Goal: Manage account settings

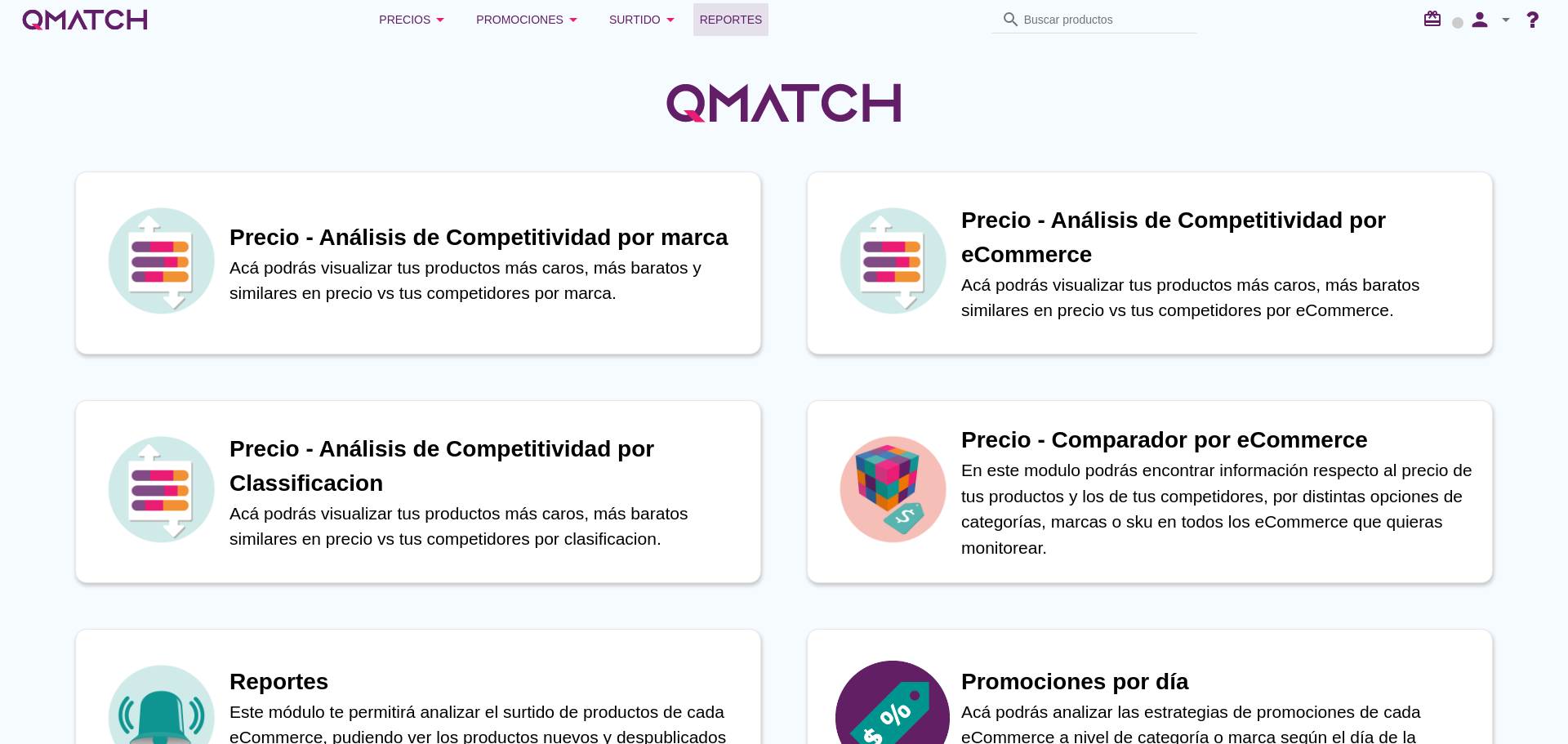
click at [757, 18] on link "Reportes" at bounding box center [731, 19] width 76 height 32
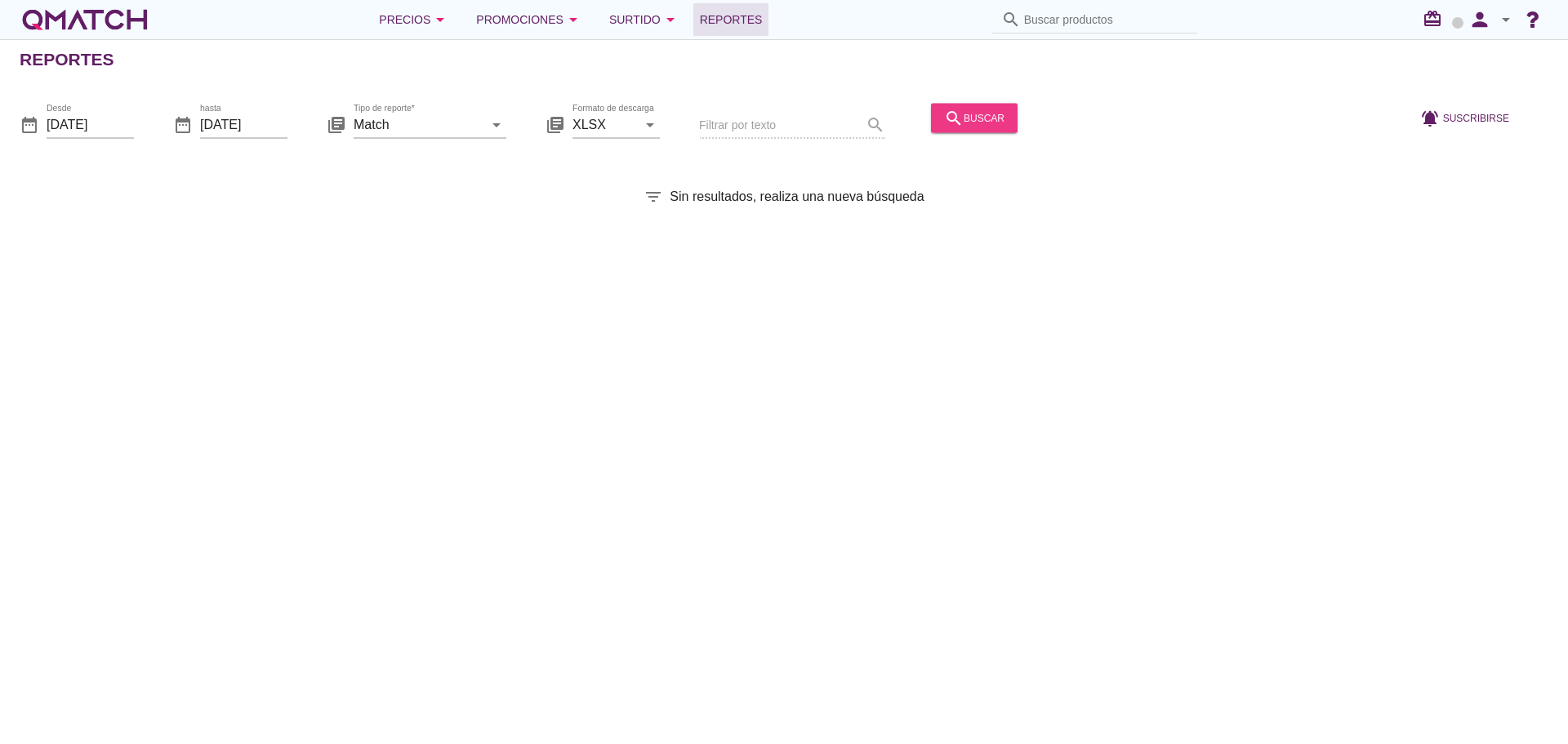
click at [985, 118] on div "search buscar" at bounding box center [973, 117] width 60 height 19
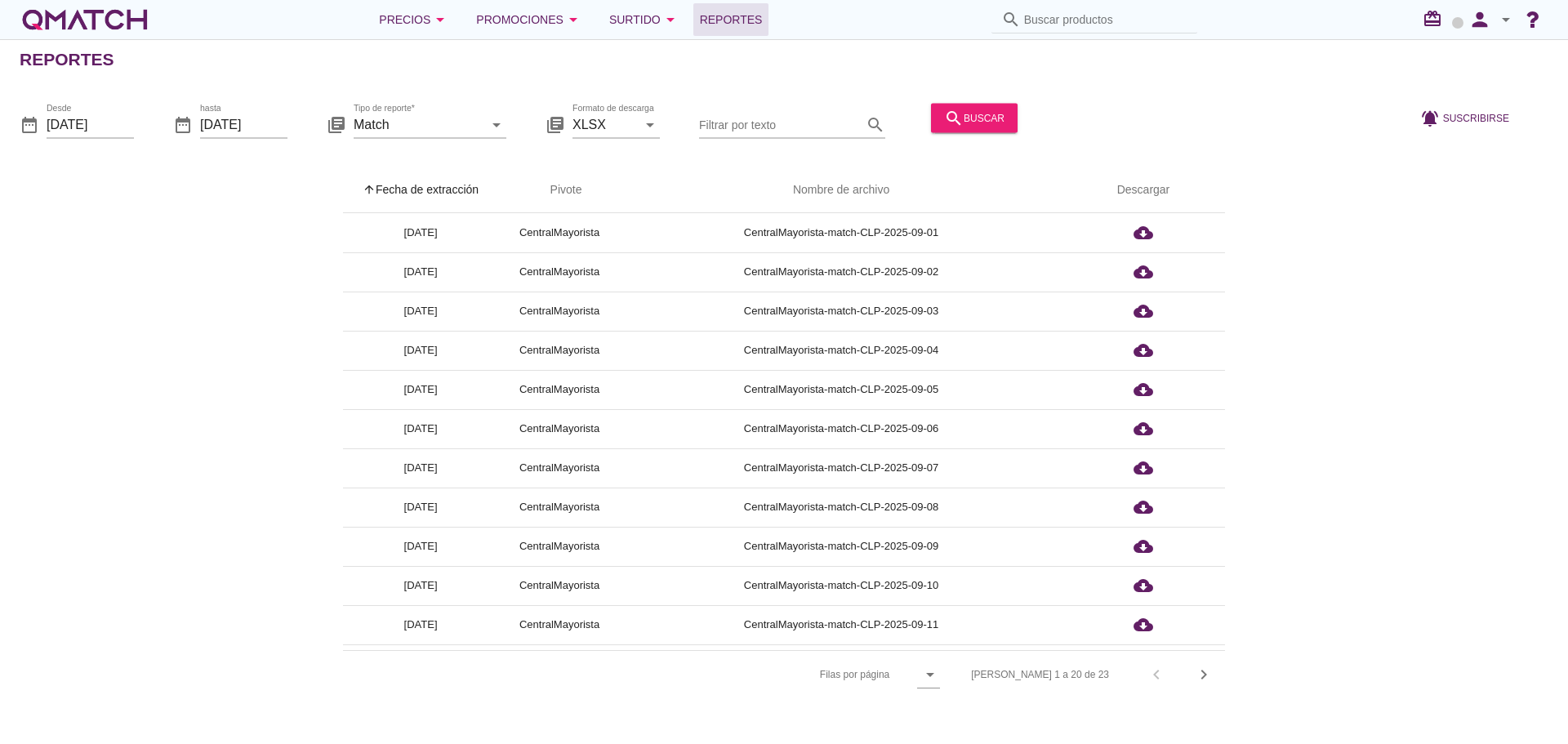
click at [444, 193] on th "arrow_upward Fecha de extracción" at bounding box center [420, 190] width 155 height 45
click at [1473, 18] on icon "person" at bounding box center [1479, 19] width 32 height 23
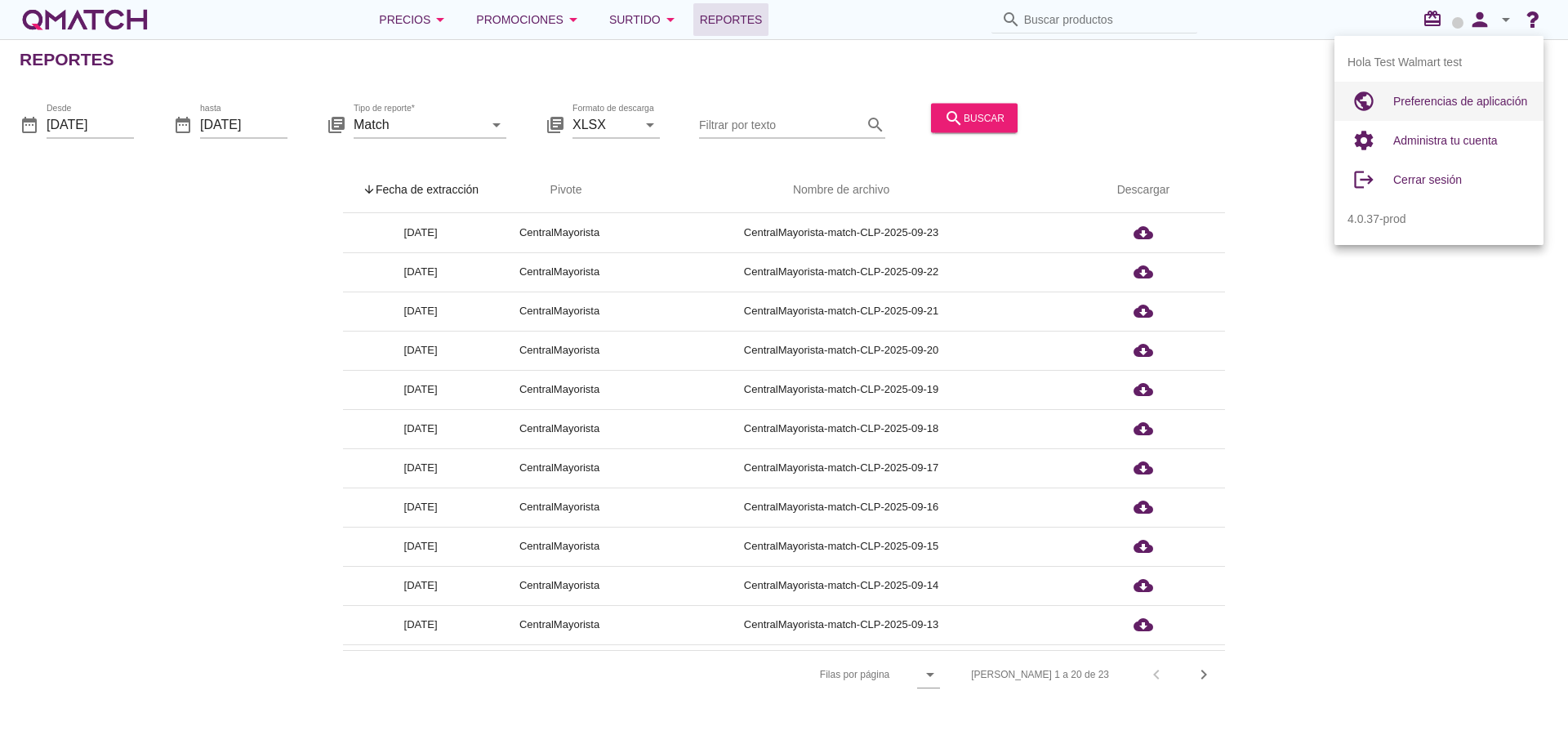
click at [1453, 106] on span "Preferencias de aplicación" at bounding box center [1460, 101] width 134 height 13
radio input "true"
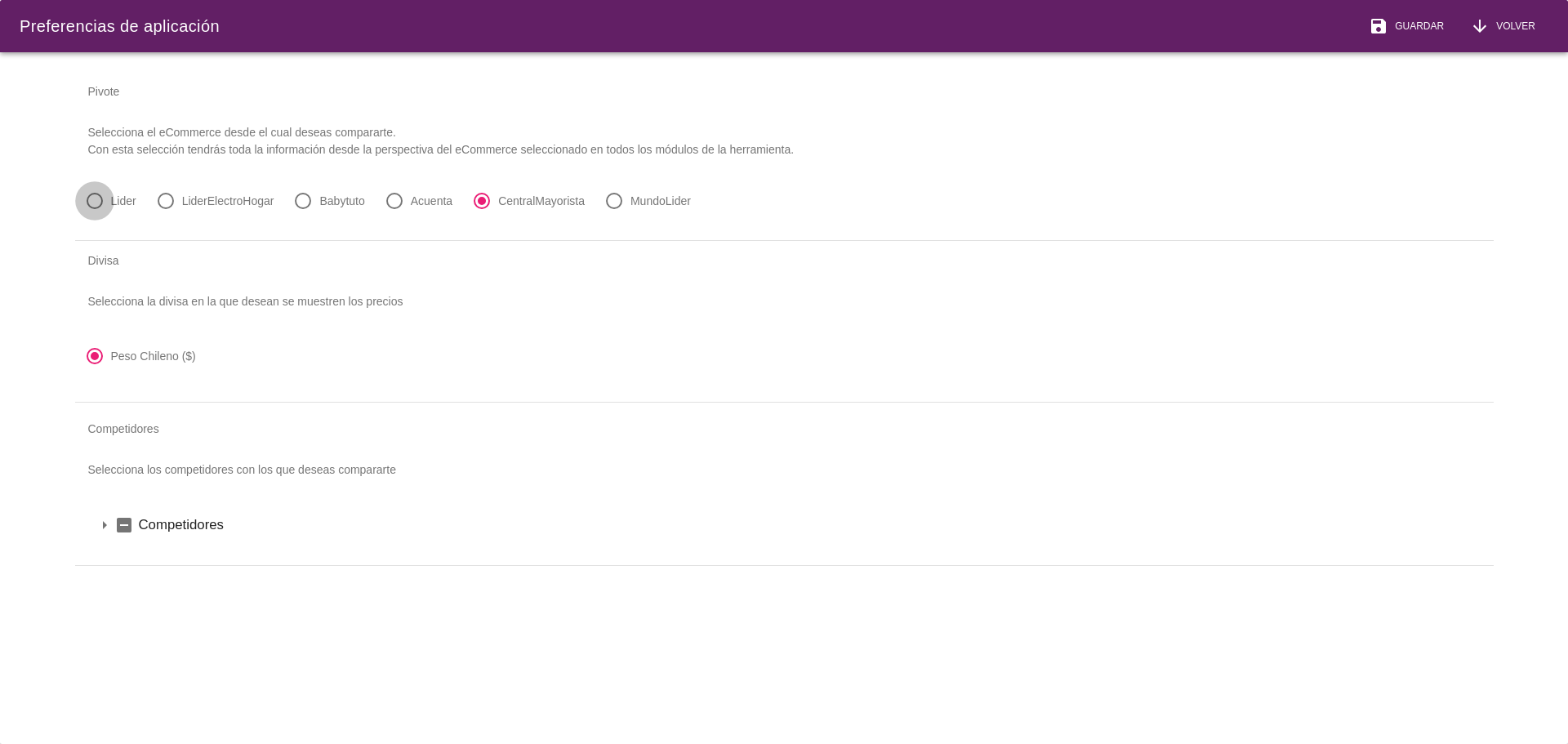
click at [94, 198] on div at bounding box center [94, 201] width 28 height 28
radio input "true"
click at [1412, 40] on button "save Guardar" at bounding box center [1406, 26] width 101 height 52
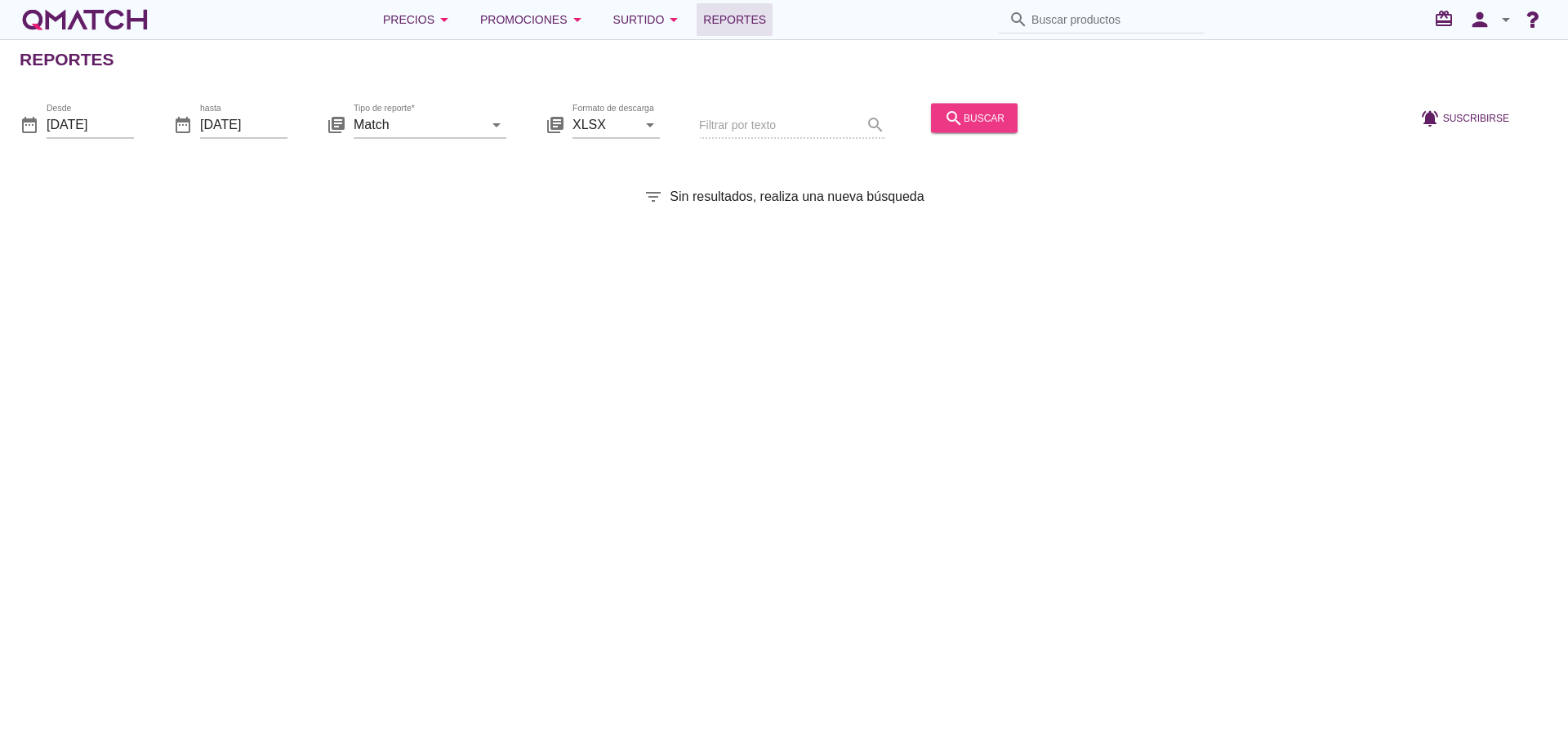
click at [972, 121] on div "search buscar" at bounding box center [973, 117] width 60 height 19
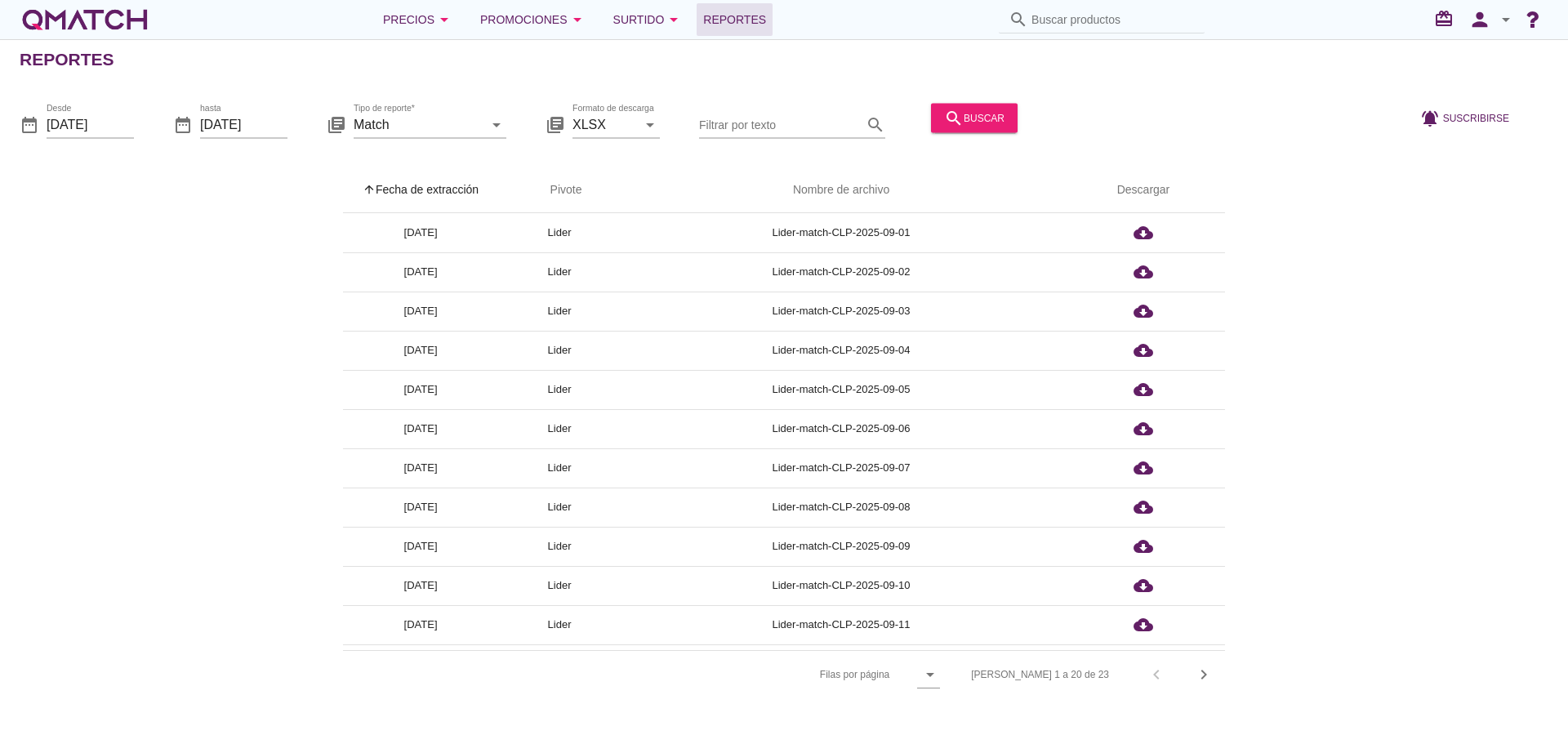
click at [461, 185] on th "arrow_upward Fecha de extracción" at bounding box center [420, 190] width 155 height 45
click at [1472, 18] on icon "person" at bounding box center [1479, 19] width 32 height 23
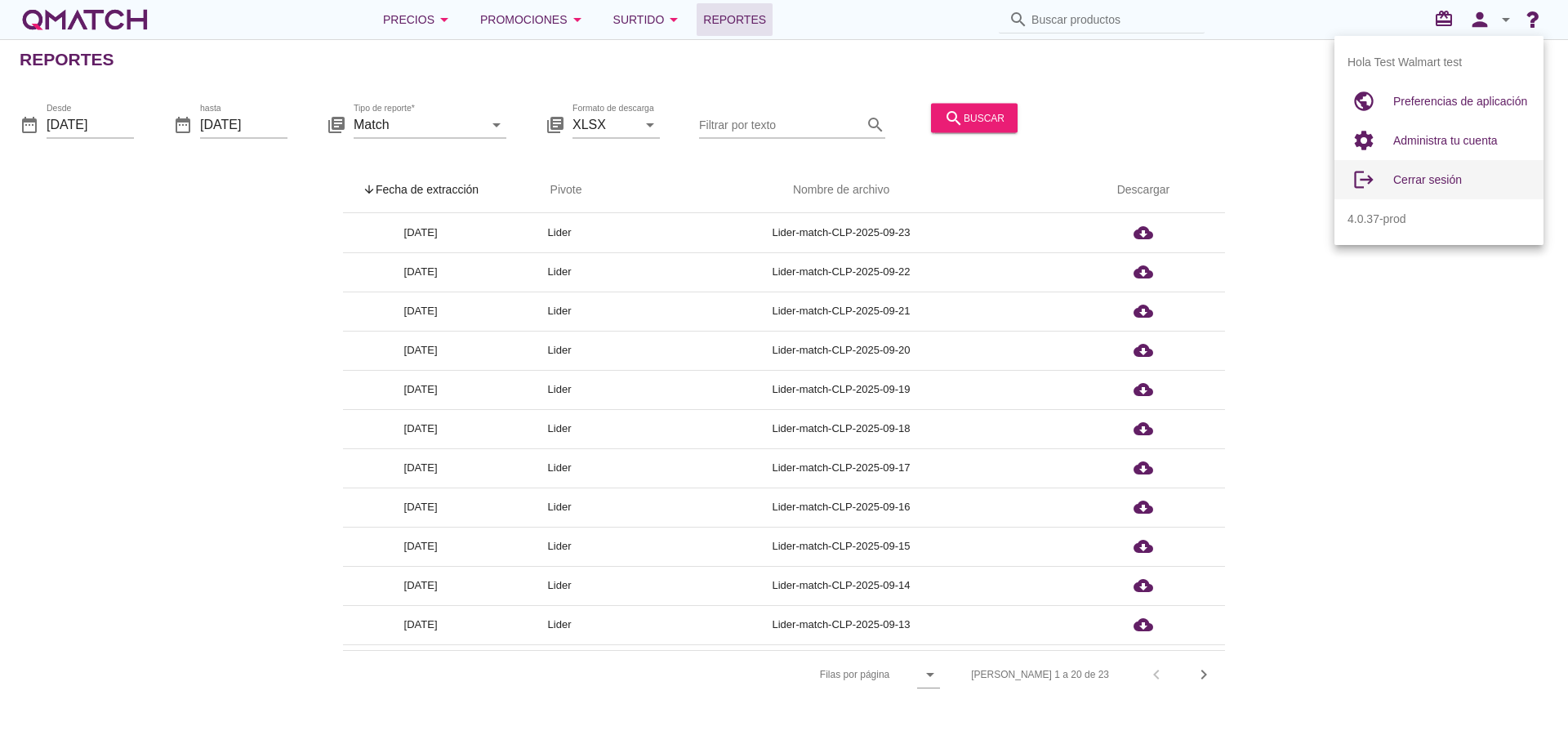
click at [1425, 185] on span "Cerrar sesión" at bounding box center [1427, 179] width 68 height 13
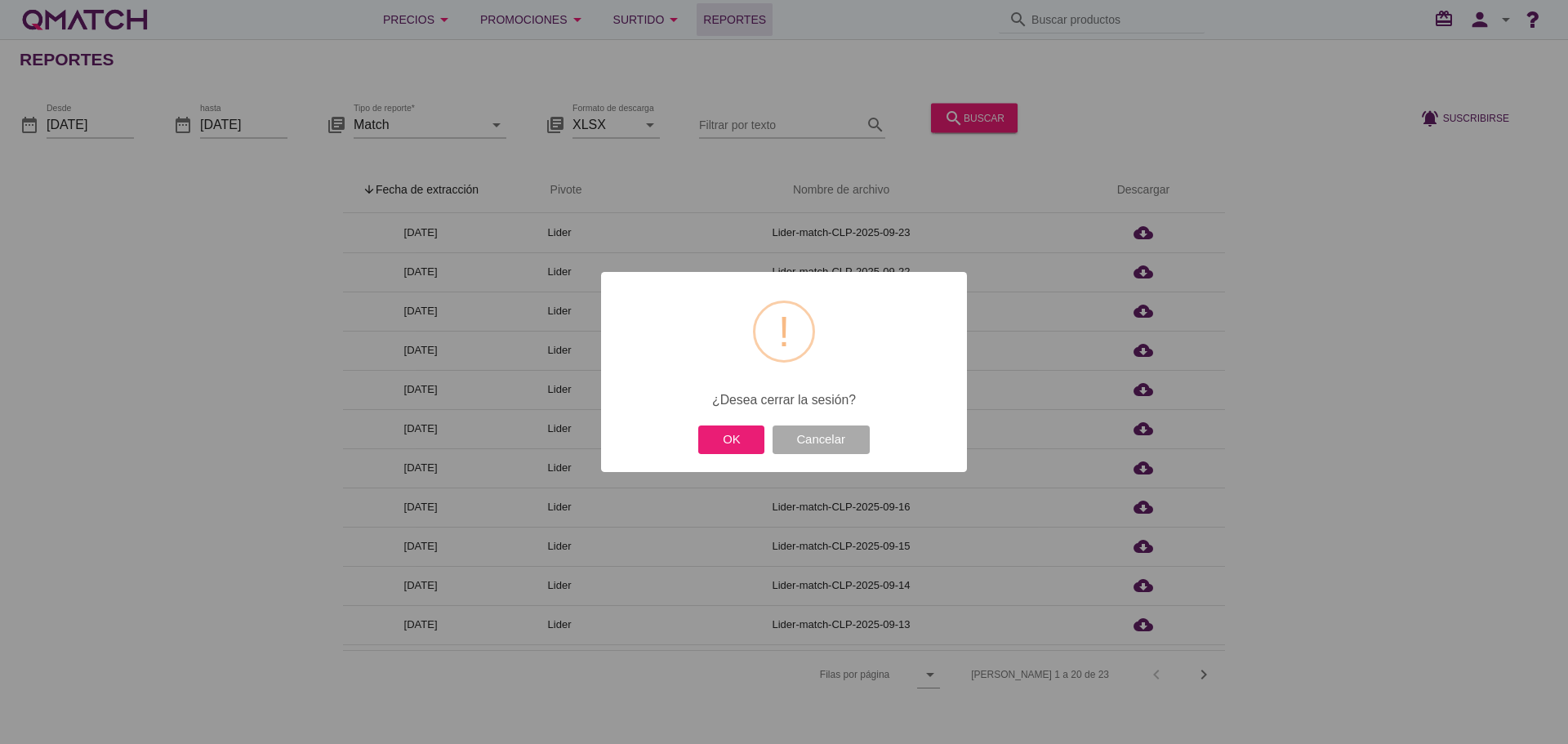
drag, startPoint x: 740, startPoint y: 455, endPoint x: 833, endPoint y: 374, distance: 123.3
click at [739, 453] on button "OK" at bounding box center [731, 439] width 66 height 29
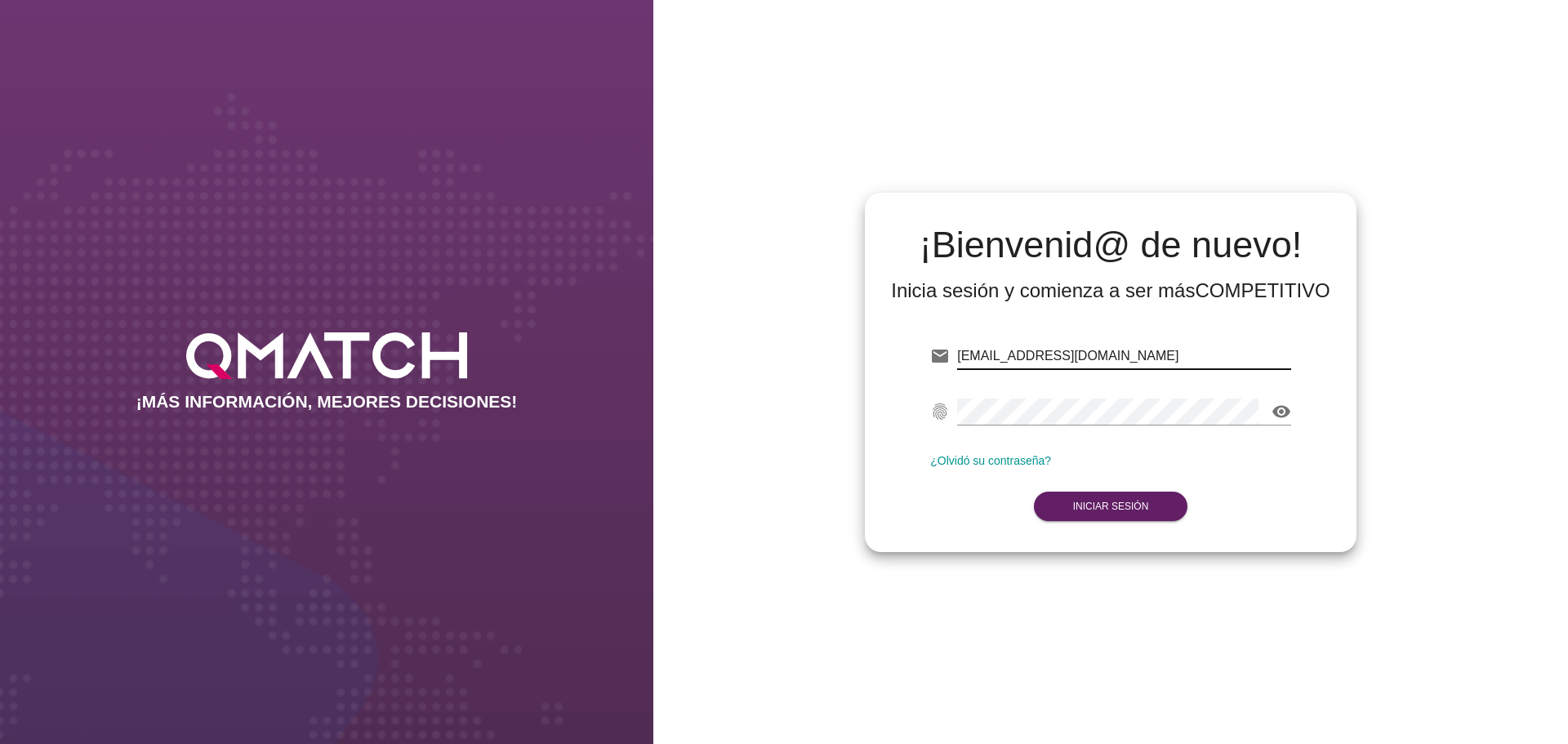
click at [1170, 361] on input "[EMAIL_ADDRESS][DOMAIN_NAME]" at bounding box center [1124, 356] width 334 height 26
type input "[EMAIL_ADDRESS][DOMAIN_NAME][PERSON_NAME]"
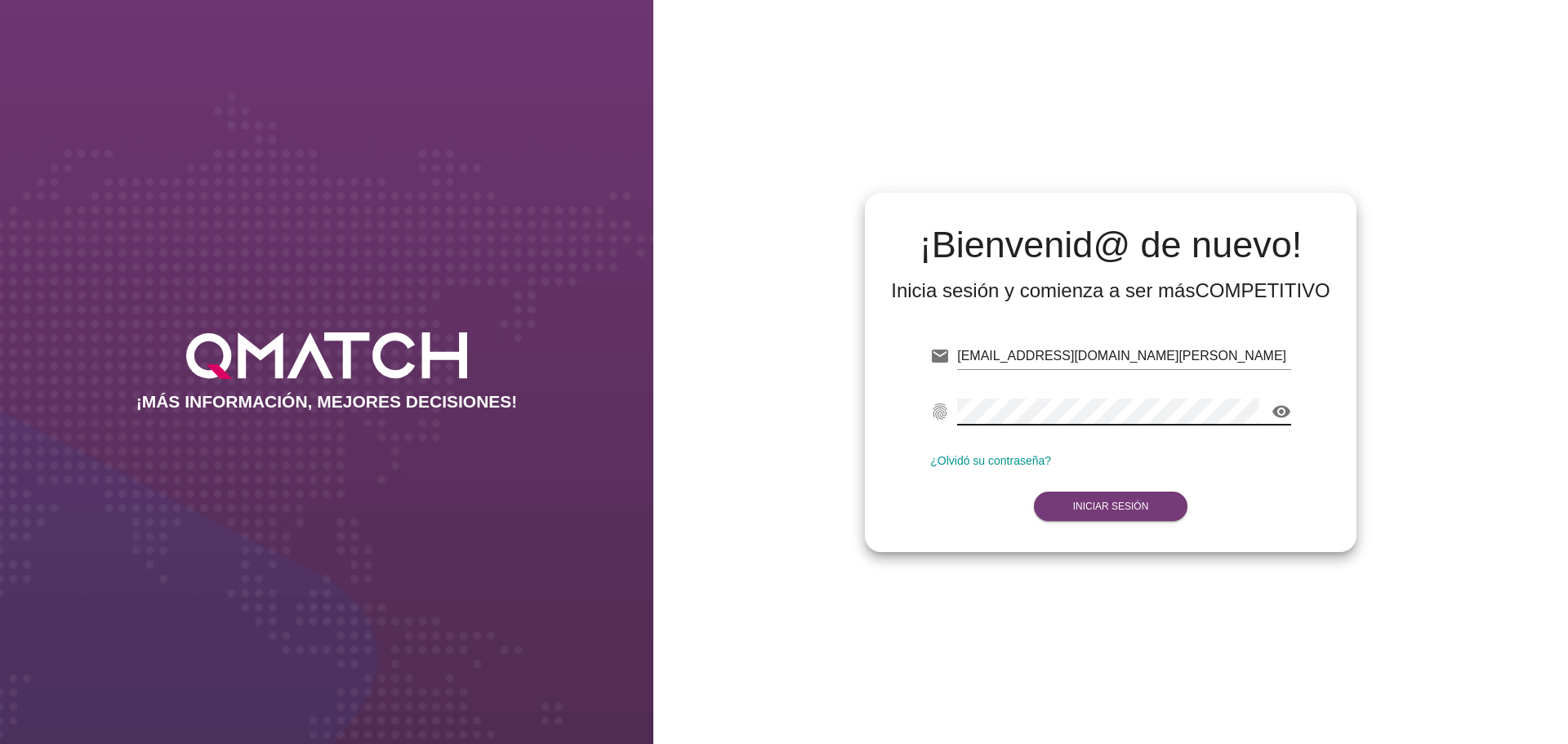
click at [1123, 519] on button "Iniciar Sesión" at bounding box center [1111, 506] width 154 height 30
